Goal: Find specific page/section: Find specific page/section

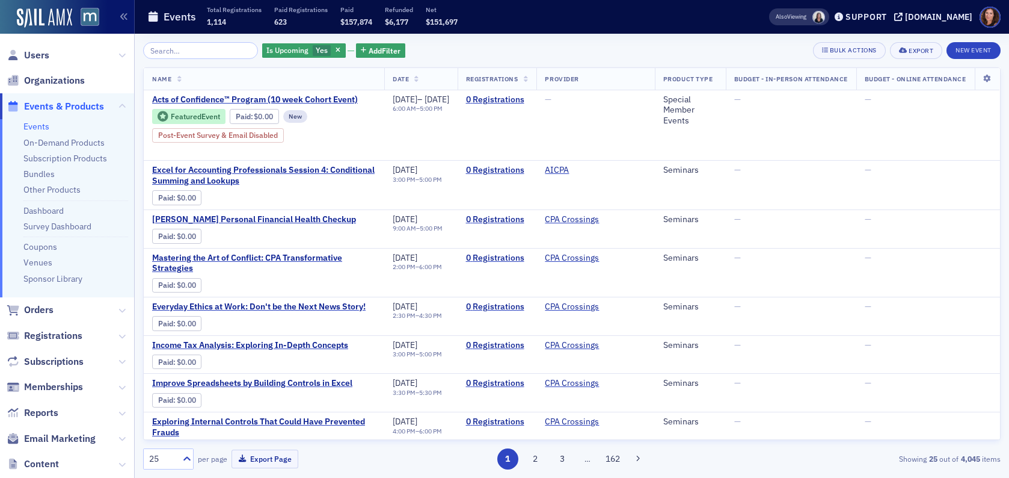
click at [195, 49] on input "search" at bounding box center [200, 50] width 115 height 17
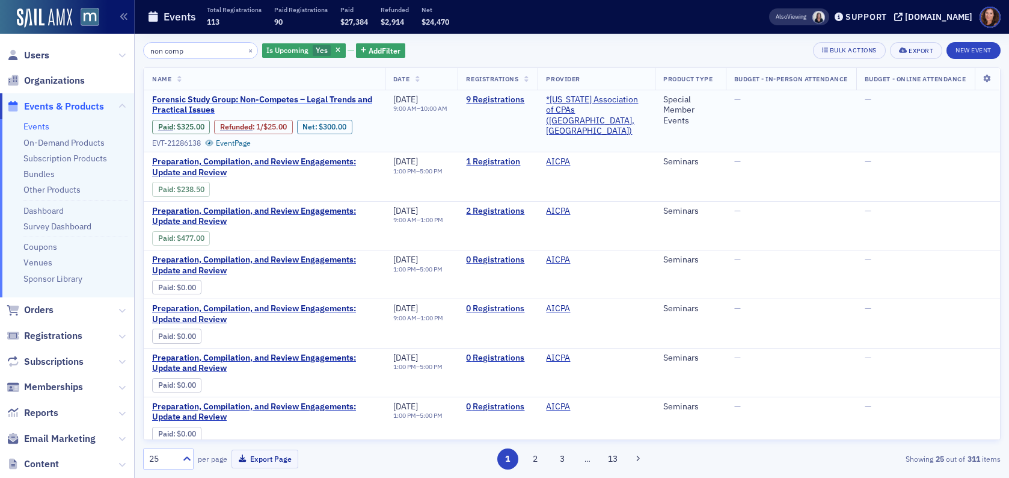
type input "non comp"
click at [287, 96] on span "Forensic Study Group: Non-Competes – Legal Trends and Practical Issues" at bounding box center [264, 104] width 224 height 21
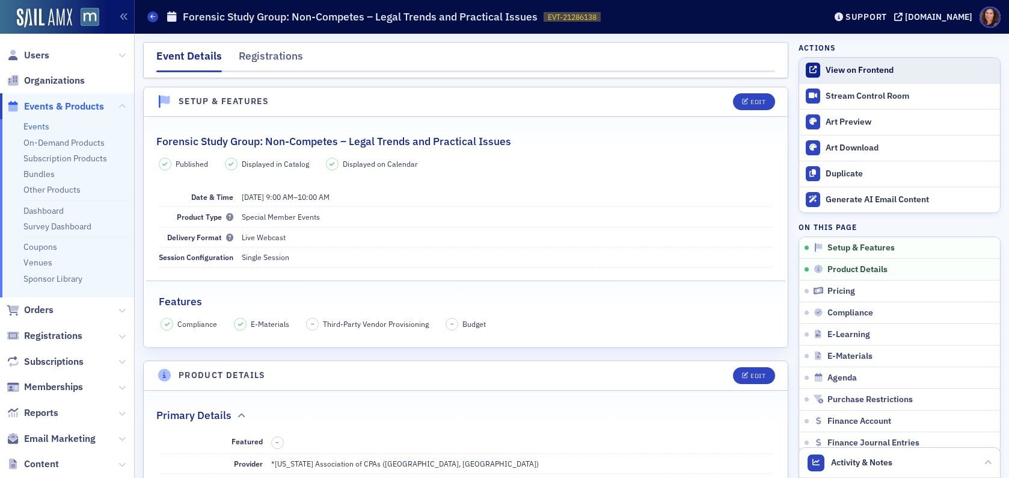
click at [866, 69] on div "View on Frontend" at bounding box center [910, 70] width 168 height 11
